Goal: Task Accomplishment & Management: Manage account settings

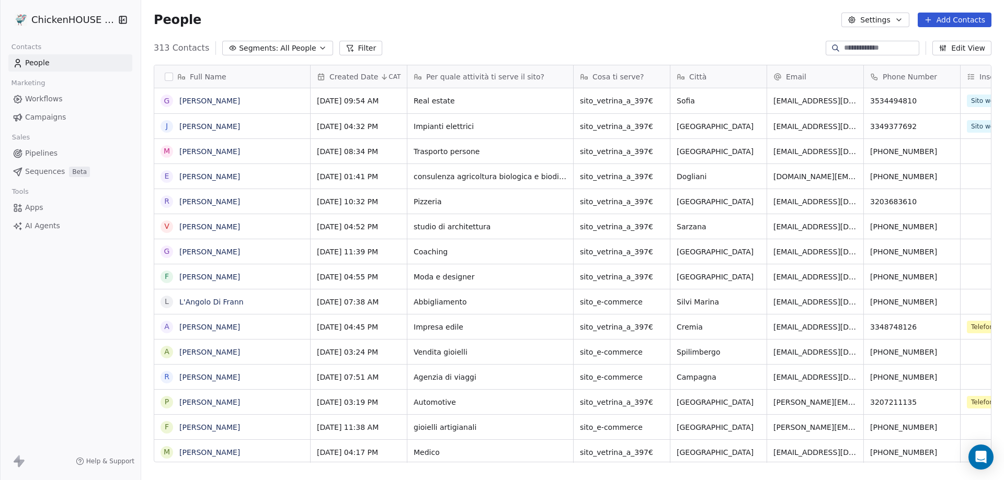
scroll to position [415, 855]
drag, startPoint x: 948, startPoint y: 24, endPoint x: 734, endPoint y: 120, distance: 235.4
click at [948, 24] on button "Add Contacts" at bounding box center [955, 20] width 74 height 15
click at [935, 41] on span "Create new contact" at bounding box center [960, 42] width 72 height 11
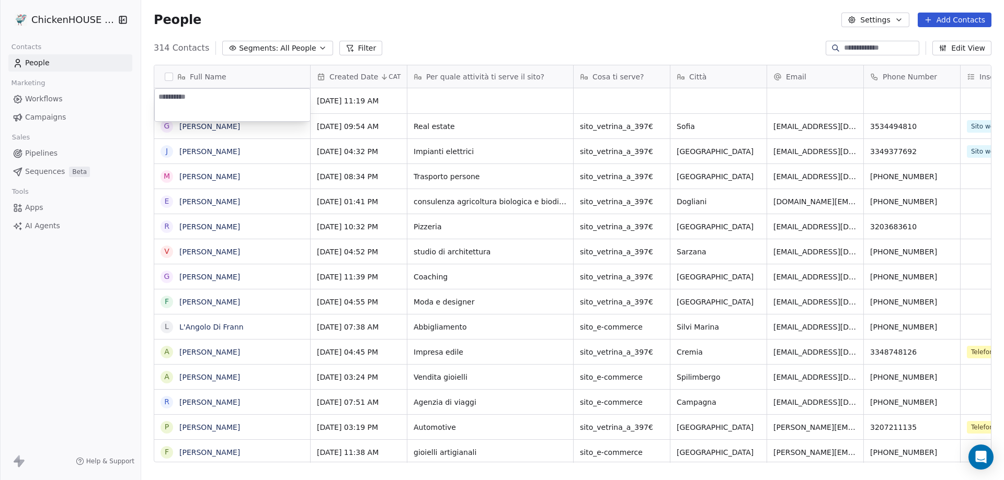
type textarea "**********"
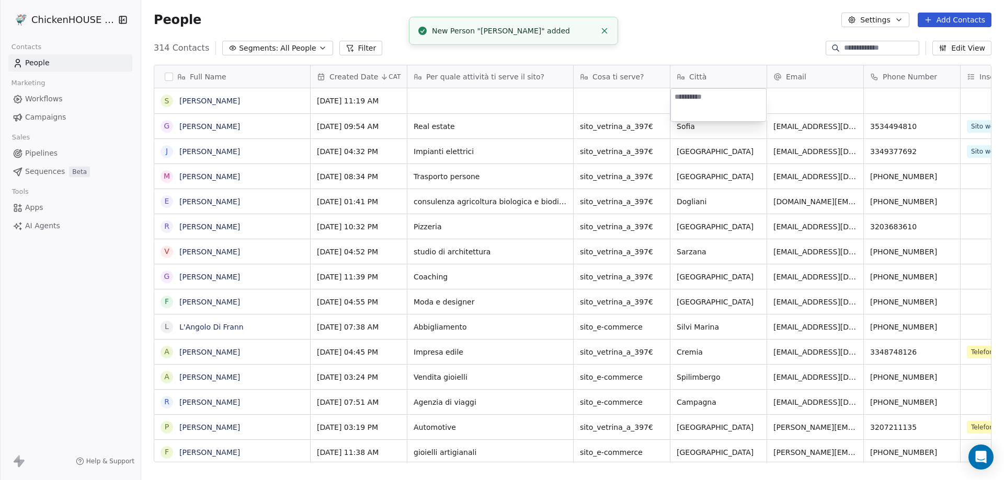
type textarea "****"
click at [450, 104] on html "ChickenHOUSE snc Contacts People Marketing Workflows Campaigns Sales Pipelines …" at bounding box center [502, 240] width 1004 height 480
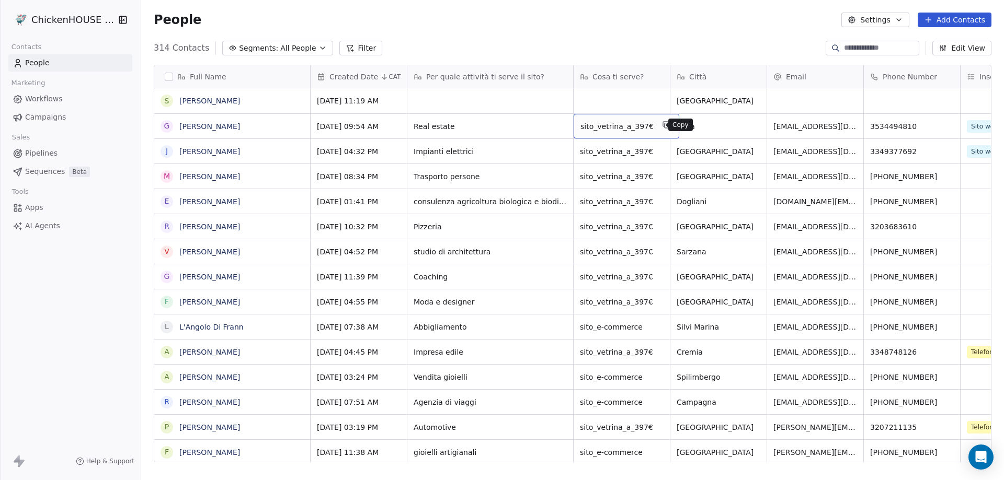
click at [662, 126] on icon "grid" at bounding box center [666, 125] width 8 height 8
click at [610, 100] on div "grid" at bounding box center [622, 100] width 96 height 25
type textarea "**********"
click at [493, 97] on html "ChickenHOUSE snc Contacts People Marketing Workflows Campaigns Sales Pipelines …" at bounding box center [502, 240] width 1004 height 480
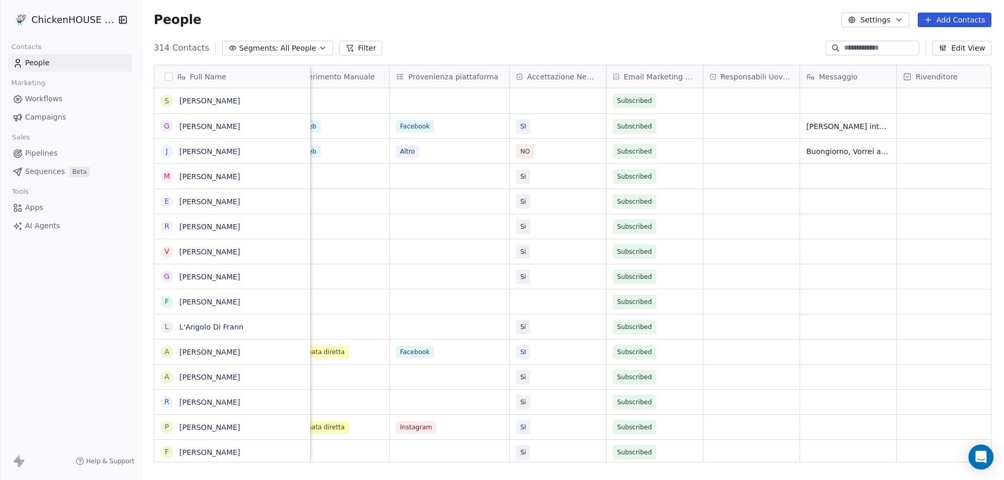
scroll to position [0, 717]
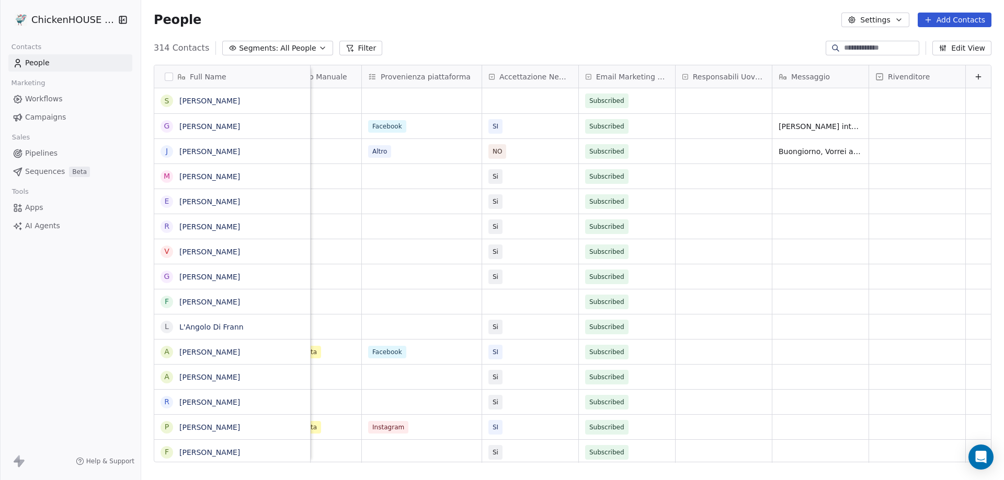
drag, startPoint x: 518, startPoint y: 459, endPoint x: 879, endPoint y: 443, distance: 362.1
click at [870, 462] on html "ChickenHOUSE snc Contacts People Marketing Workflows Campaigns Sales Pipelines …" at bounding box center [502, 240] width 1004 height 480
click at [797, 108] on div "grid" at bounding box center [820, 100] width 96 height 25
type textarea "**********"
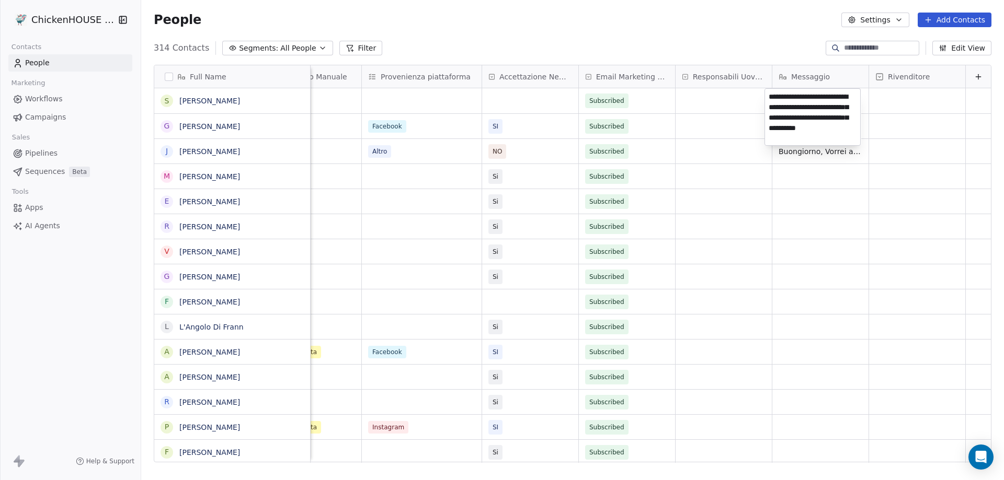
click at [788, 156] on html "ChickenHOUSE snc Contacts People Marketing Workflows Campaigns Sales Pipelines …" at bounding box center [502, 240] width 1004 height 480
click at [498, 101] on div "grid" at bounding box center [530, 100] width 96 height 25
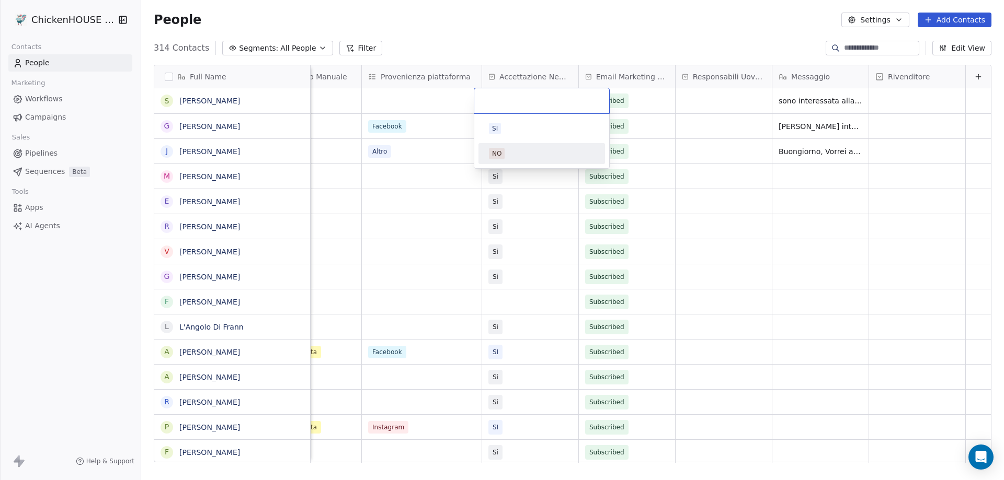
click at [498, 147] on div "NO" at bounding box center [542, 153] width 118 height 17
click at [385, 96] on div "grid" at bounding box center [422, 100] width 120 height 25
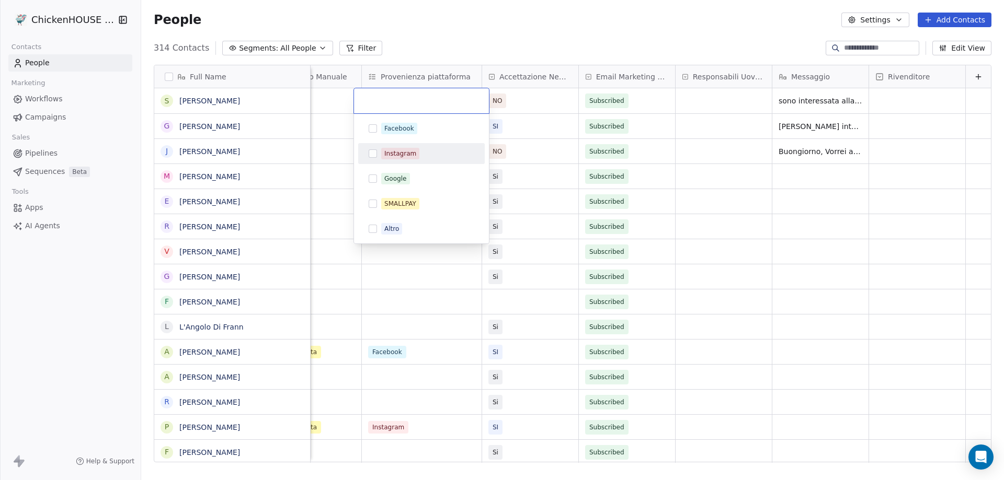
click at [398, 148] on span "Instagram" at bounding box center [400, 154] width 38 height 12
click at [333, 110] on html "ChickenHOUSE snc Contacts People Marketing Workflows Campaigns Sales Pipelines …" at bounding box center [502, 240] width 1004 height 480
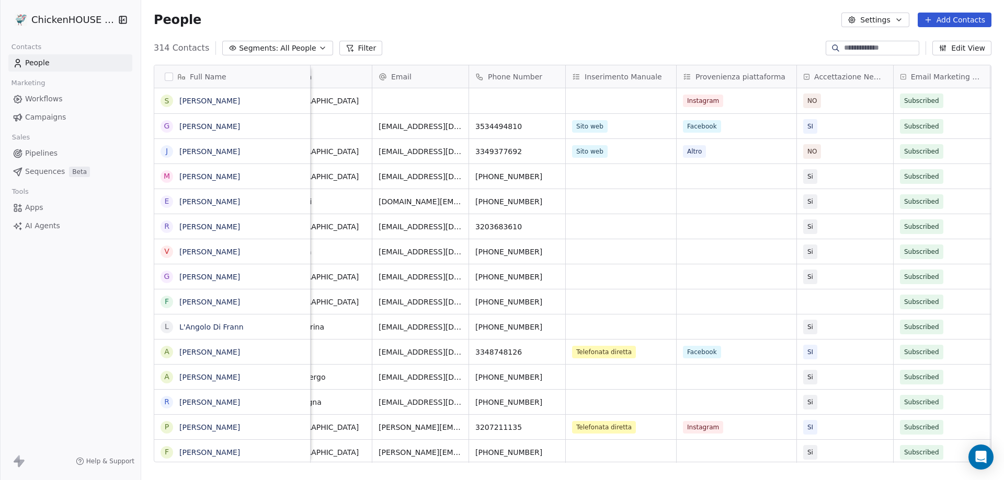
scroll to position [0, 334]
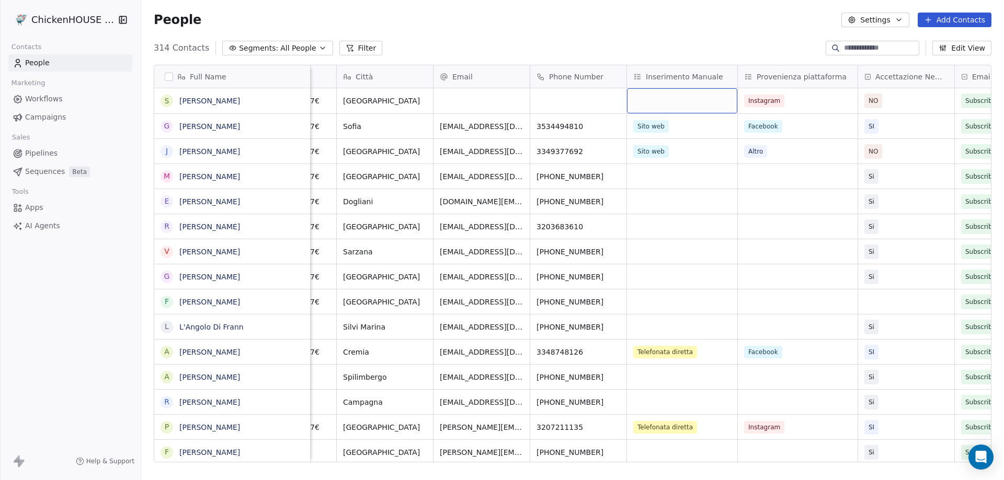
click at [661, 107] on div "grid" at bounding box center [682, 100] width 110 height 25
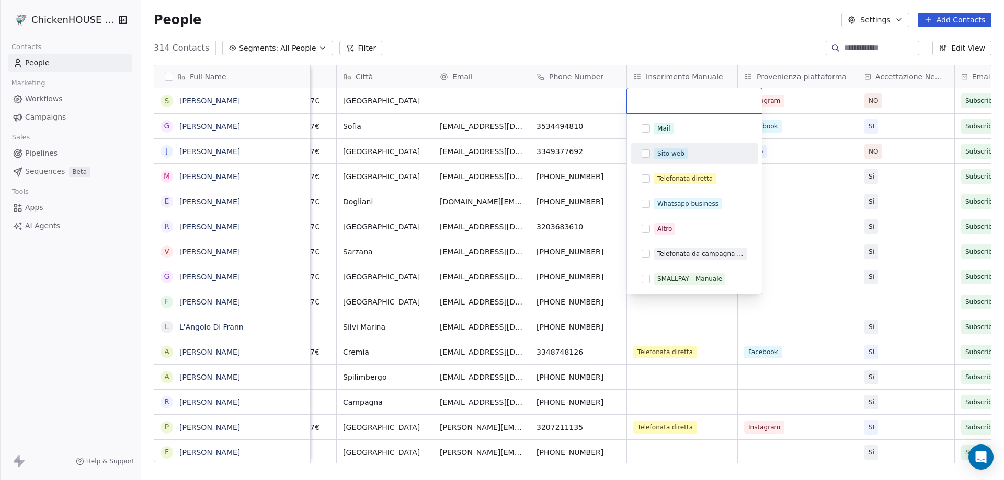
click at [665, 153] on div "Sito web" at bounding box center [670, 153] width 27 height 9
click at [551, 95] on html "ChickenHOUSE snc Contacts People Marketing Workflows Campaigns Sales Pipelines …" at bounding box center [502, 240] width 1004 height 480
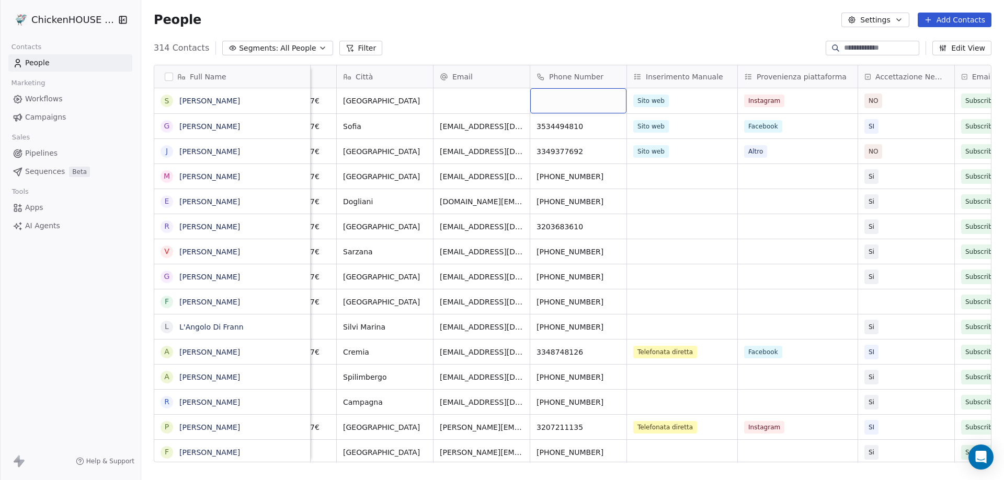
click at [552, 95] on div "grid" at bounding box center [578, 100] width 96 height 25
type input "**********"
click at [464, 100] on html "ChickenHOUSE snc Contacts People Marketing Workflows Campaigns Sales Pipelines …" at bounding box center [502, 240] width 1004 height 480
click at [461, 102] on div "grid" at bounding box center [481, 100] width 96 height 25
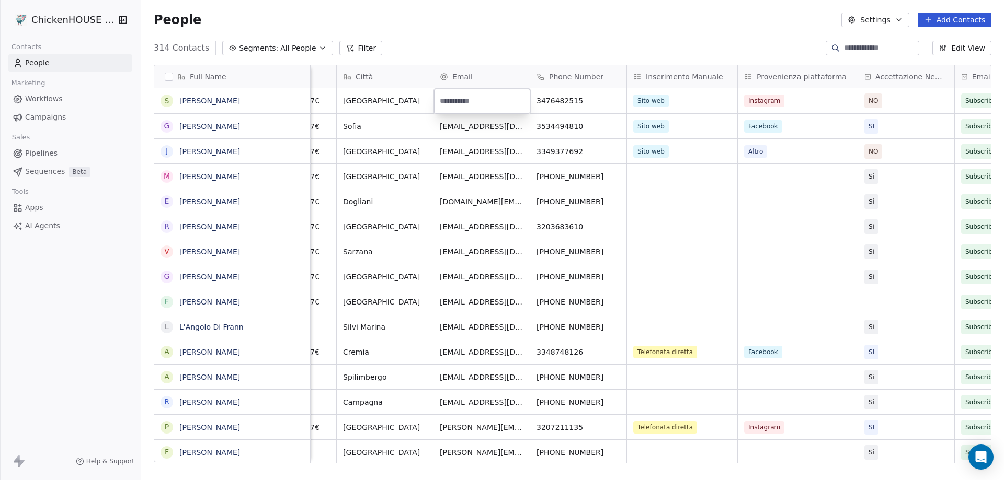
click at [461, 102] on input "email" at bounding box center [482, 101] width 92 height 21
type input "**********"
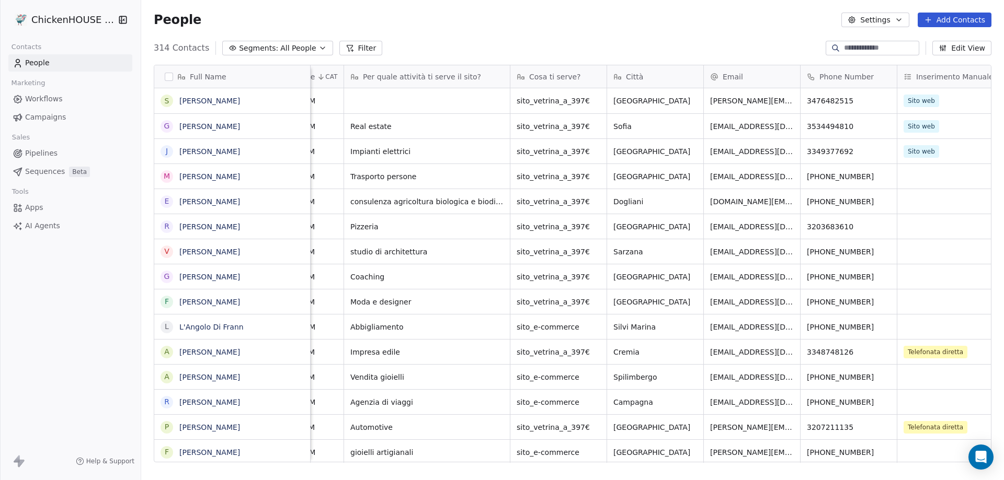
scroll to position [0, 0]
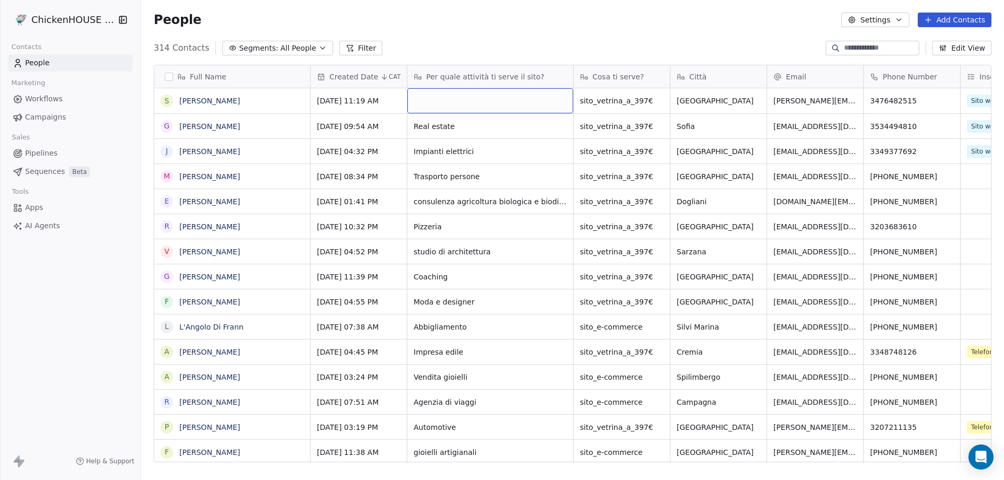
click at [451, 103] on div "grid" at bounding box center [490, 100] width 166 height 25
type textarea "**********"
click at [212, 101] on link "[PERSON_NAME]" at bounding box center [209, 101] width 61 height 8
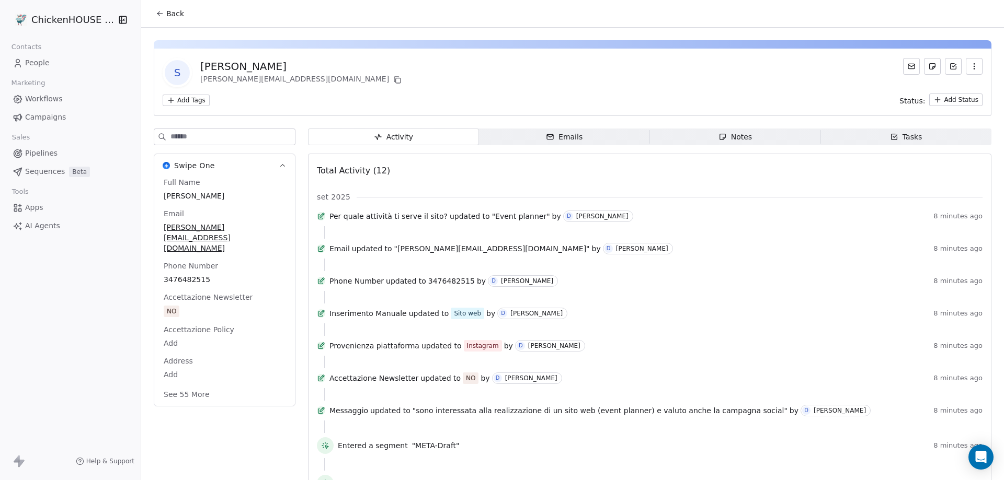
click at [724, 135] on div "Notes" at bounding box center [734, 137] width 33 height 11
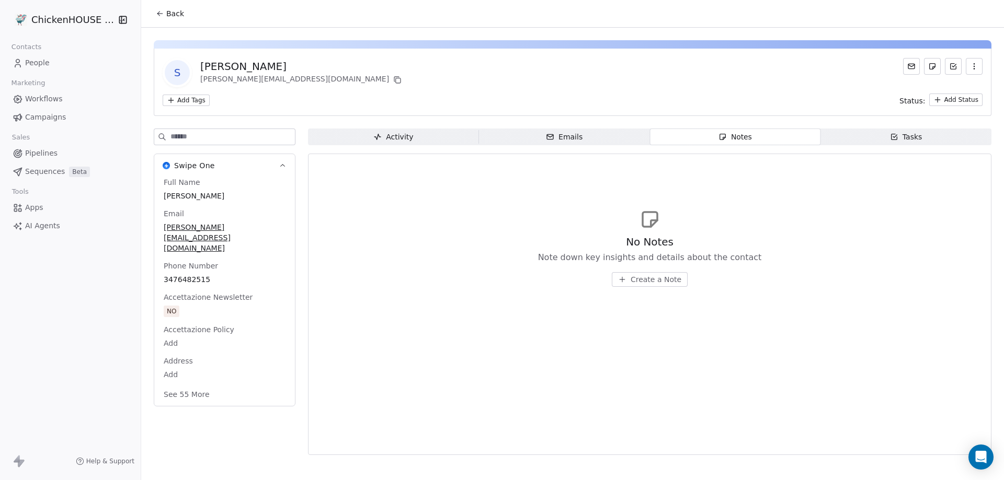
click at [628, 279] on button "Create a Note" at bounding box center [650, 279] width 76 height 15
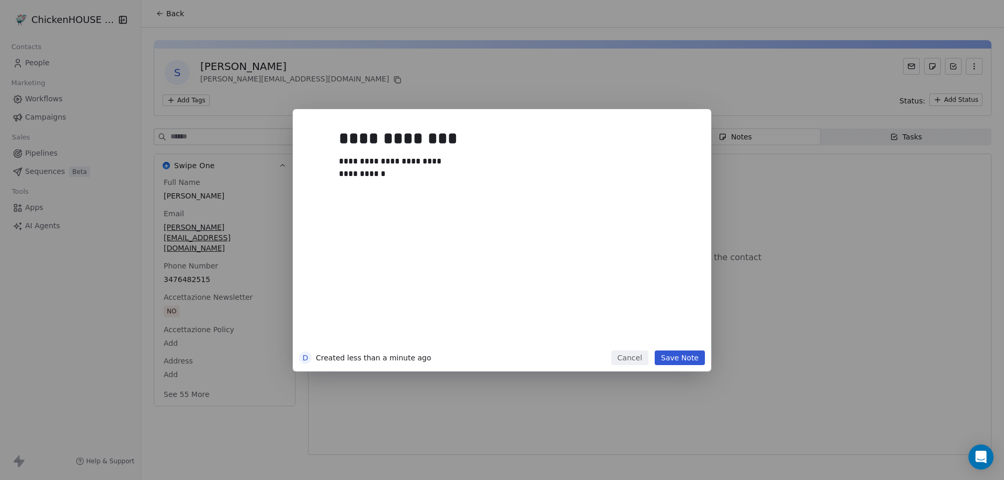
click at [665, 358] on button "Save Note" at bounding box center [680, 358] width 50 height 15
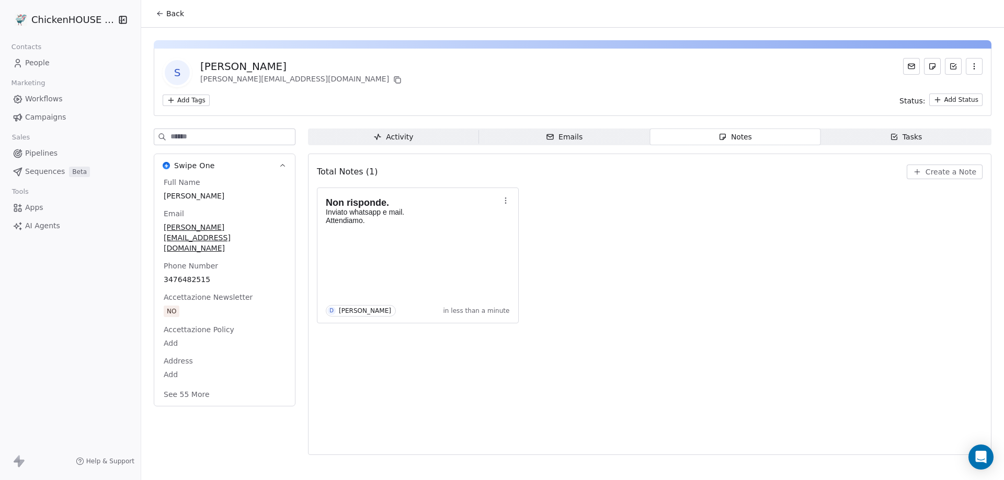
click at [37, 64] on span "People" at bounding box center [37, 63] width 25 height 11
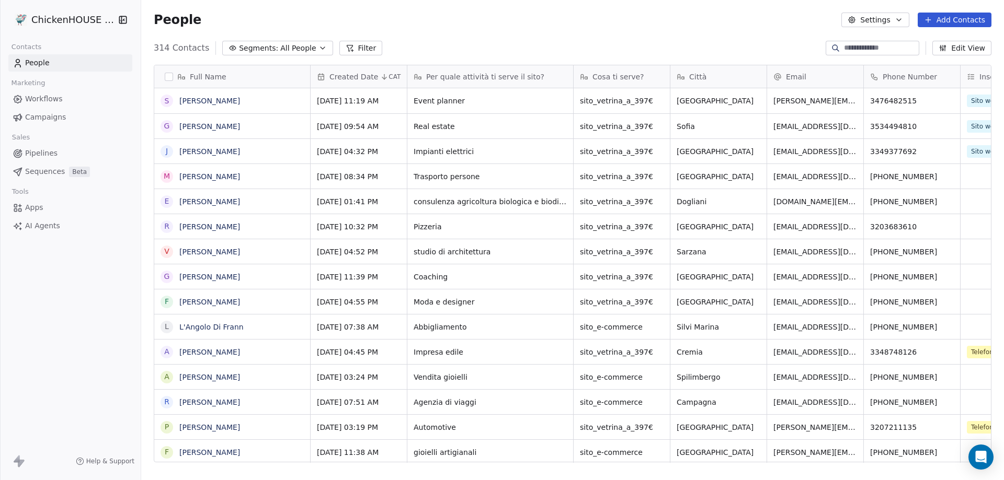
scroll to position [415, 855]
